Goal: Book appointment/travel/reservation

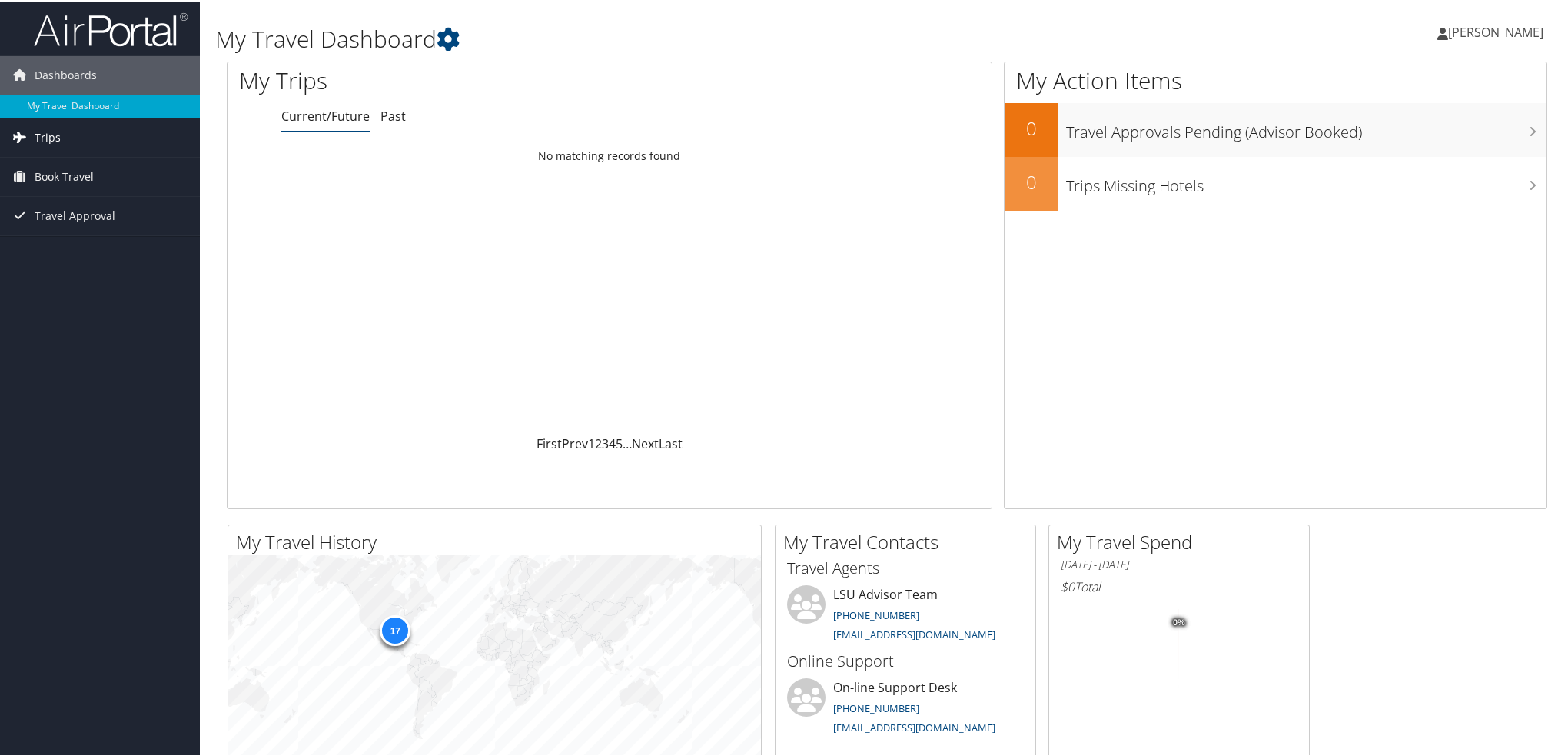
click at [44, 139] on span "Trips" at bounding box center [47, 136] width 26 height 38
click at [66, 244] on span "Book Travel" at bounding box center [64, 244] width 59 height 38
click at [74, 298] on link "Book/Manage Online Trips" at bounding box center [100, 298] width 200 height 23
